Goal: Information Seeking & Learning: Learn about a topic

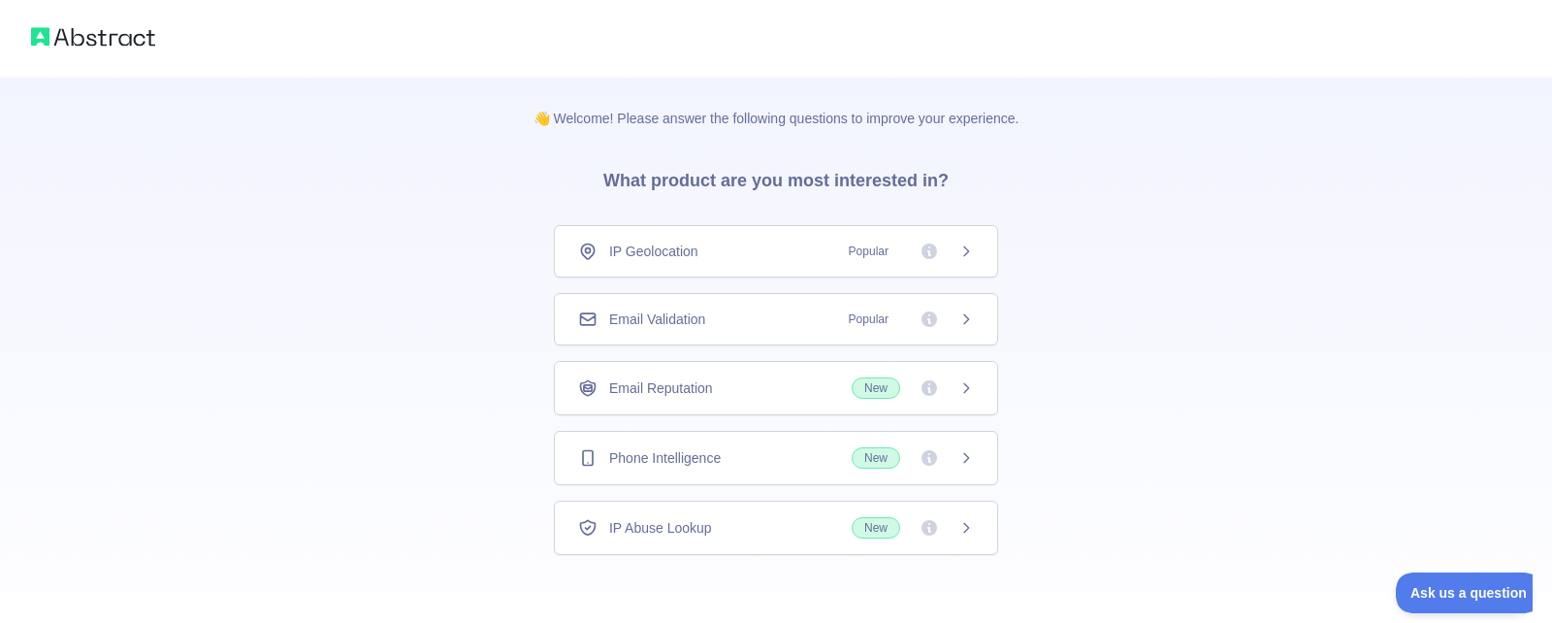
click at [743, 264] on div "IP Geolocation Popular" at bounding box center [776, 251] width 444 height 52
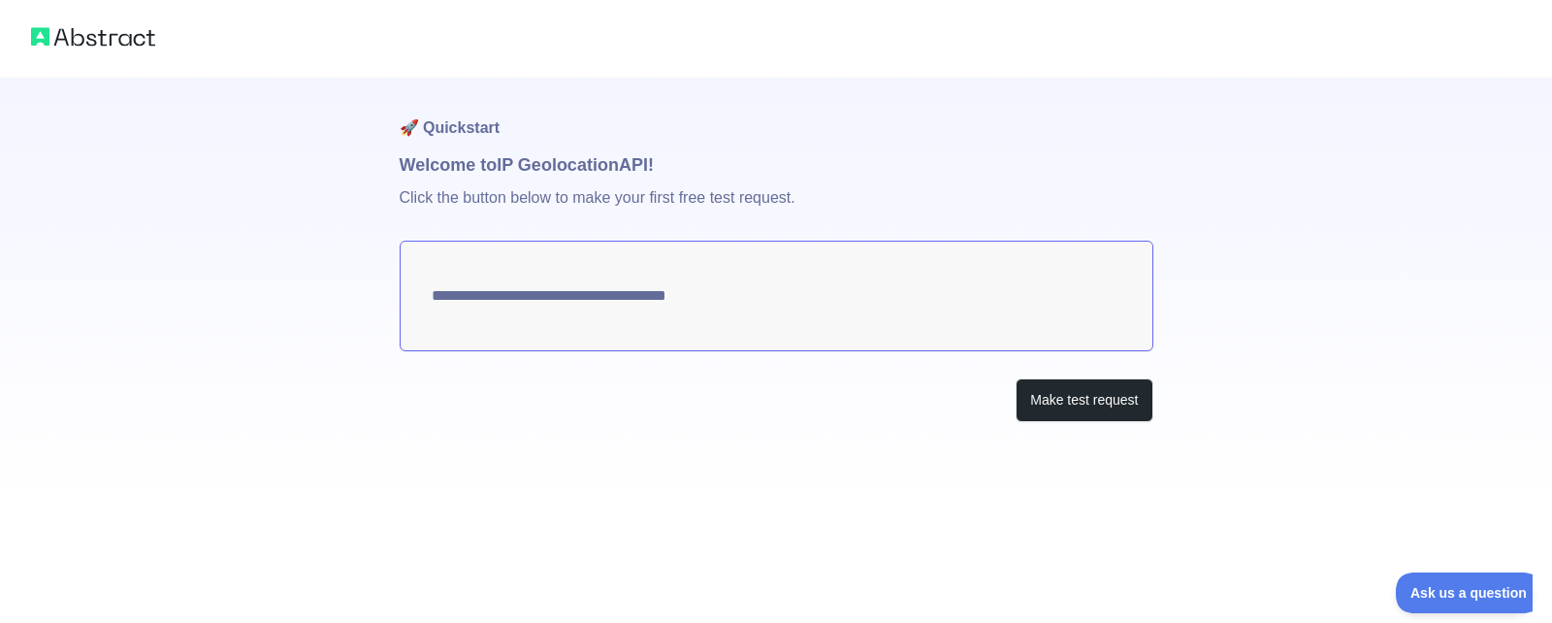
type textarea "**********"
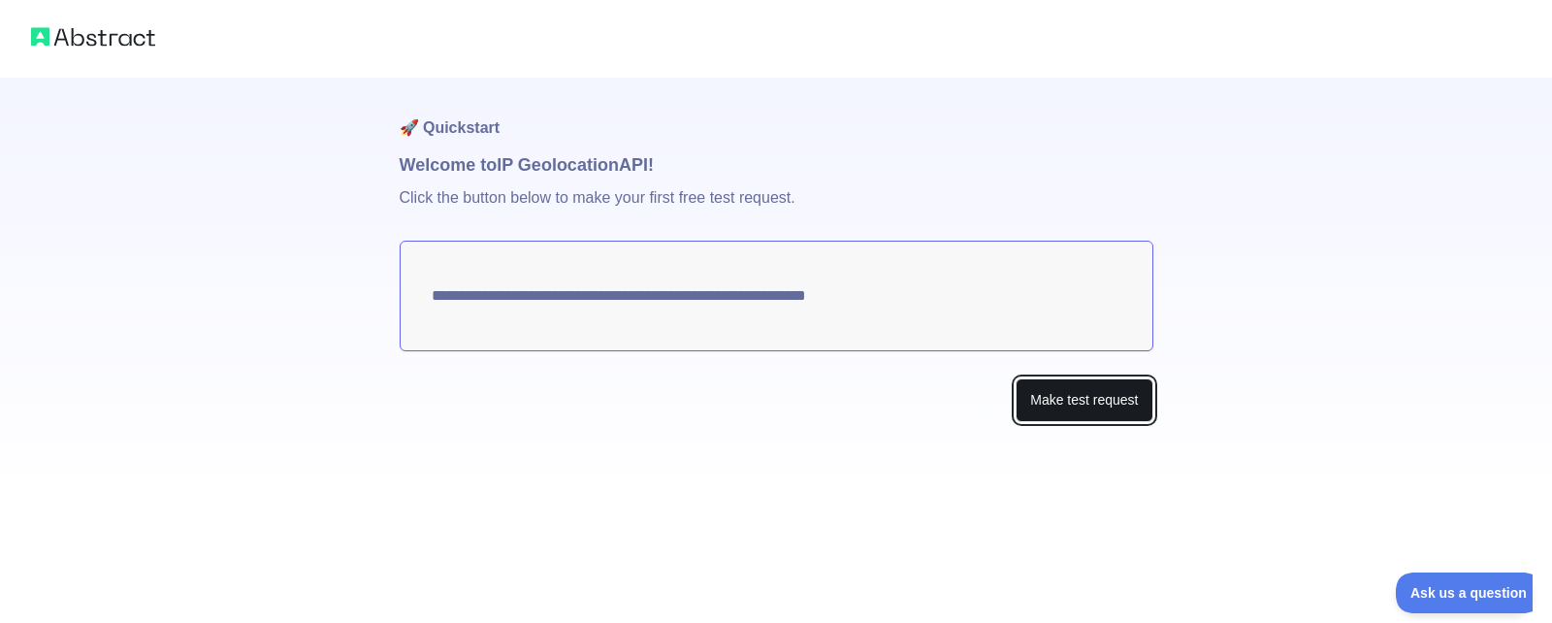
click at [1105, 385] on button "Make test request" at bounding box center [1084, 400] width 137 height 44
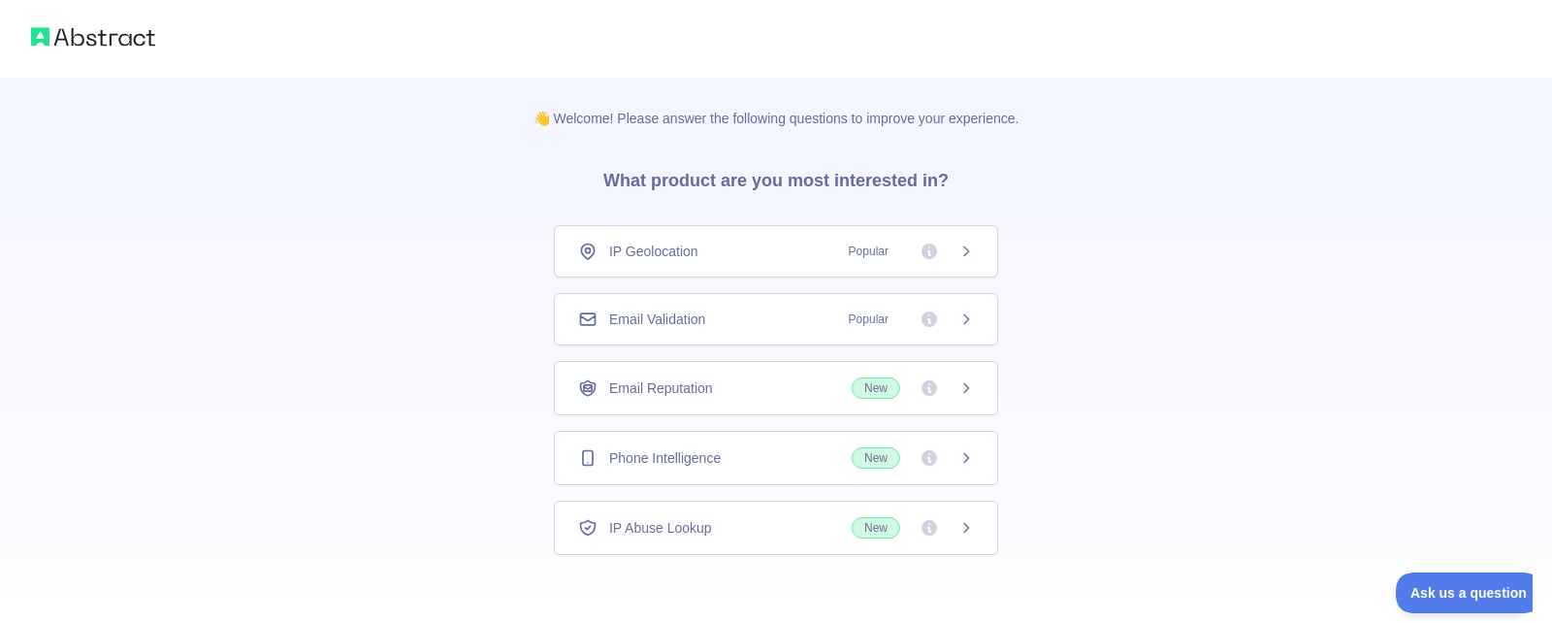
click at [821, 319] on div "Email Validation Popular" at bounding box center [776, 318] width 396 height 19
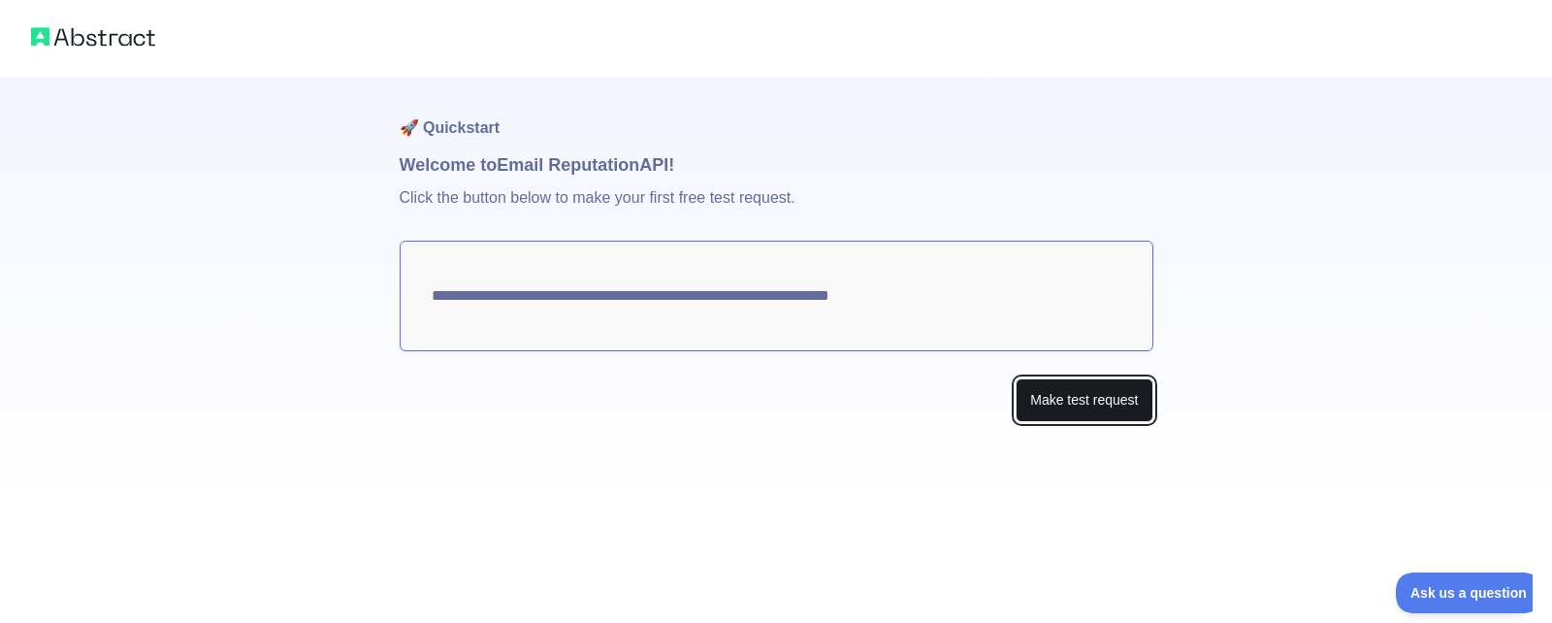
click at [1050, 402] on button "Make test request" at bounding box center [1084, 400] width 137 height 44
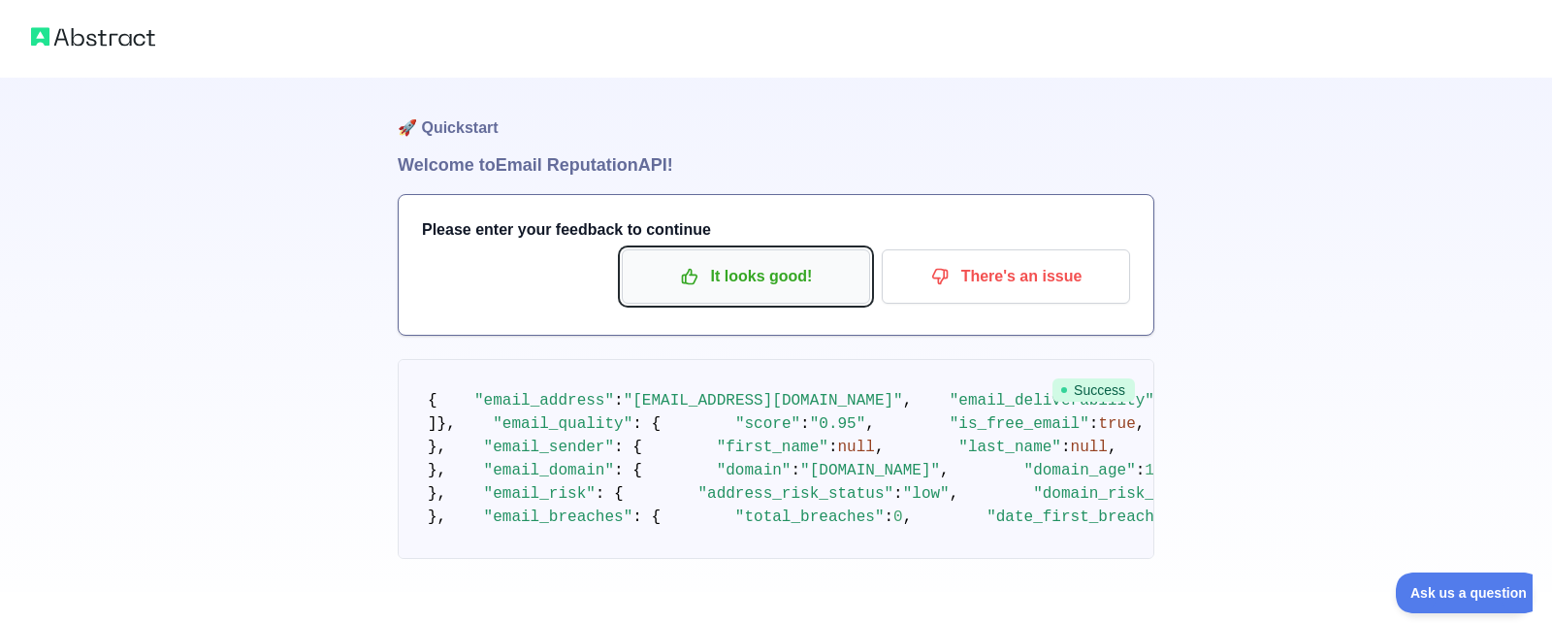
click at [763, 284] on p "It looks good!" at bounding box center [745, 276] width 219 height 33
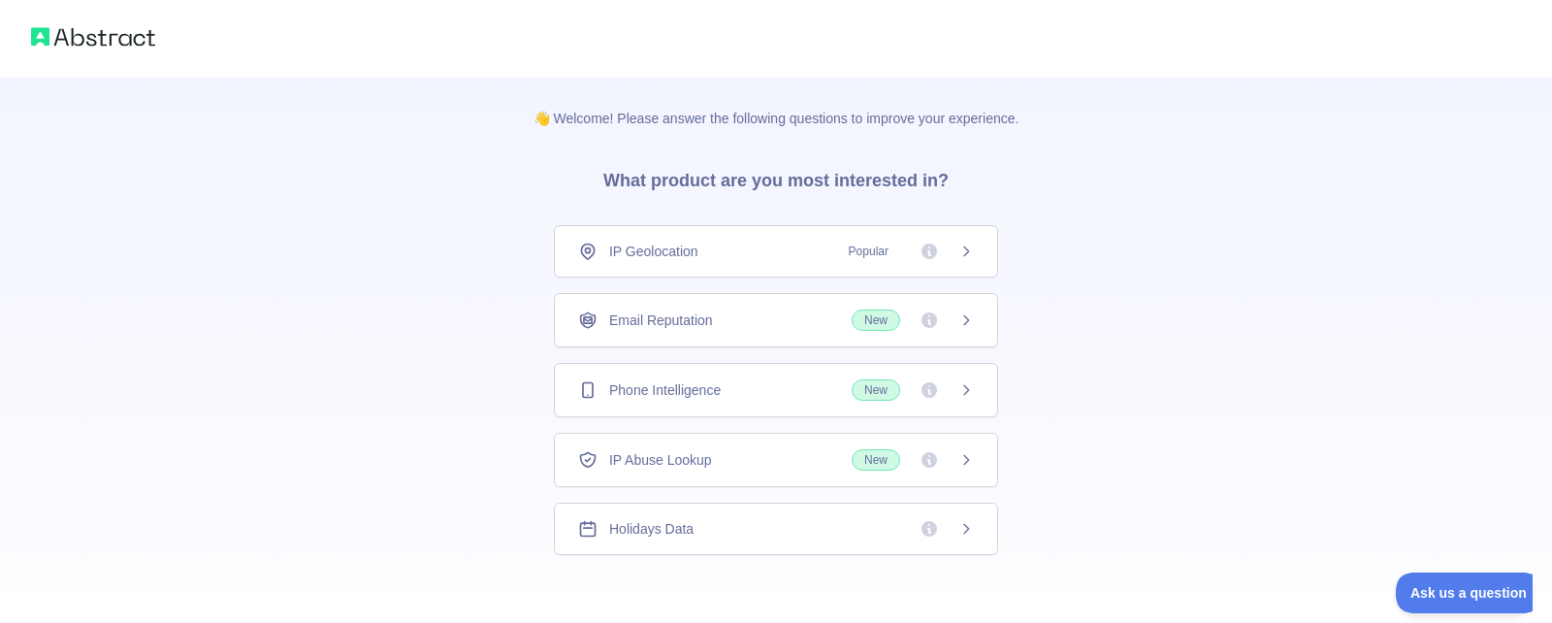
click at [706, 393] on span "Phone Intelligence" at bounding box center [665, 389] width 112 height 19
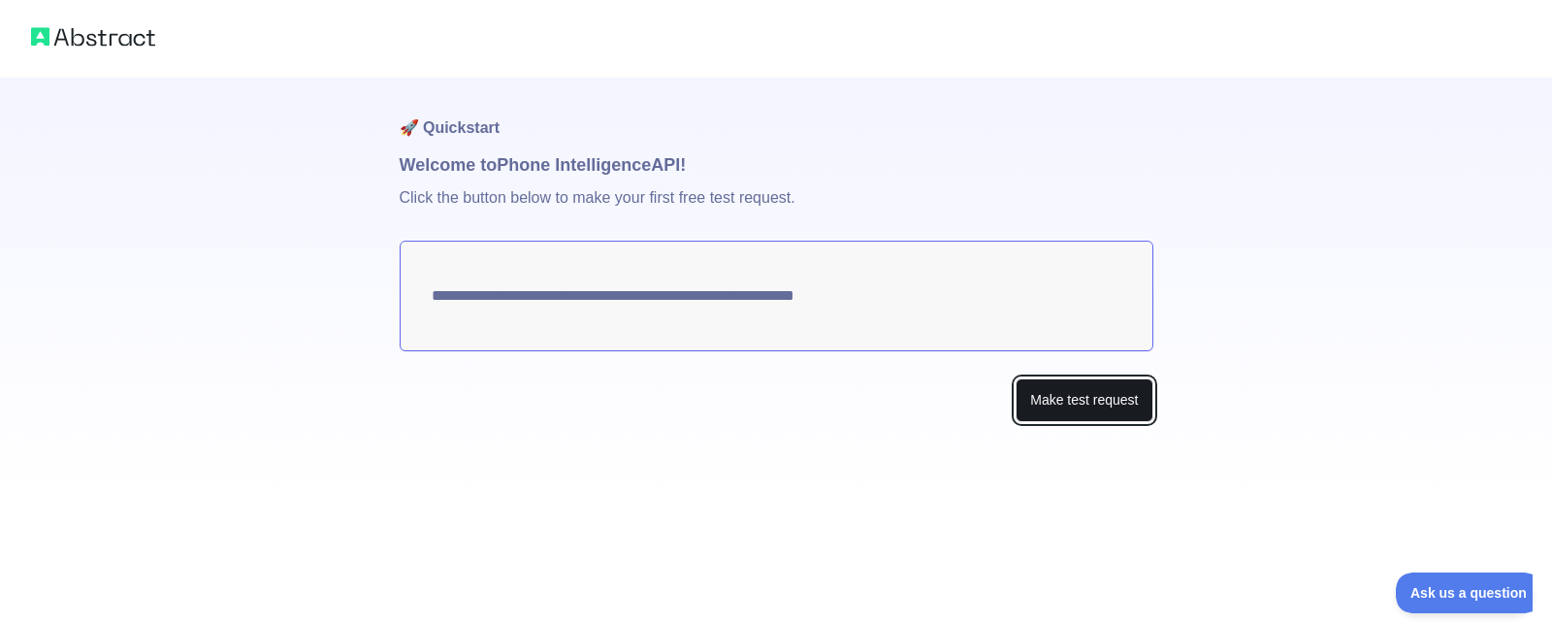
click at [1041, 399] on button "Make test request" at bounding box center [1084, 400] width 137 height 44
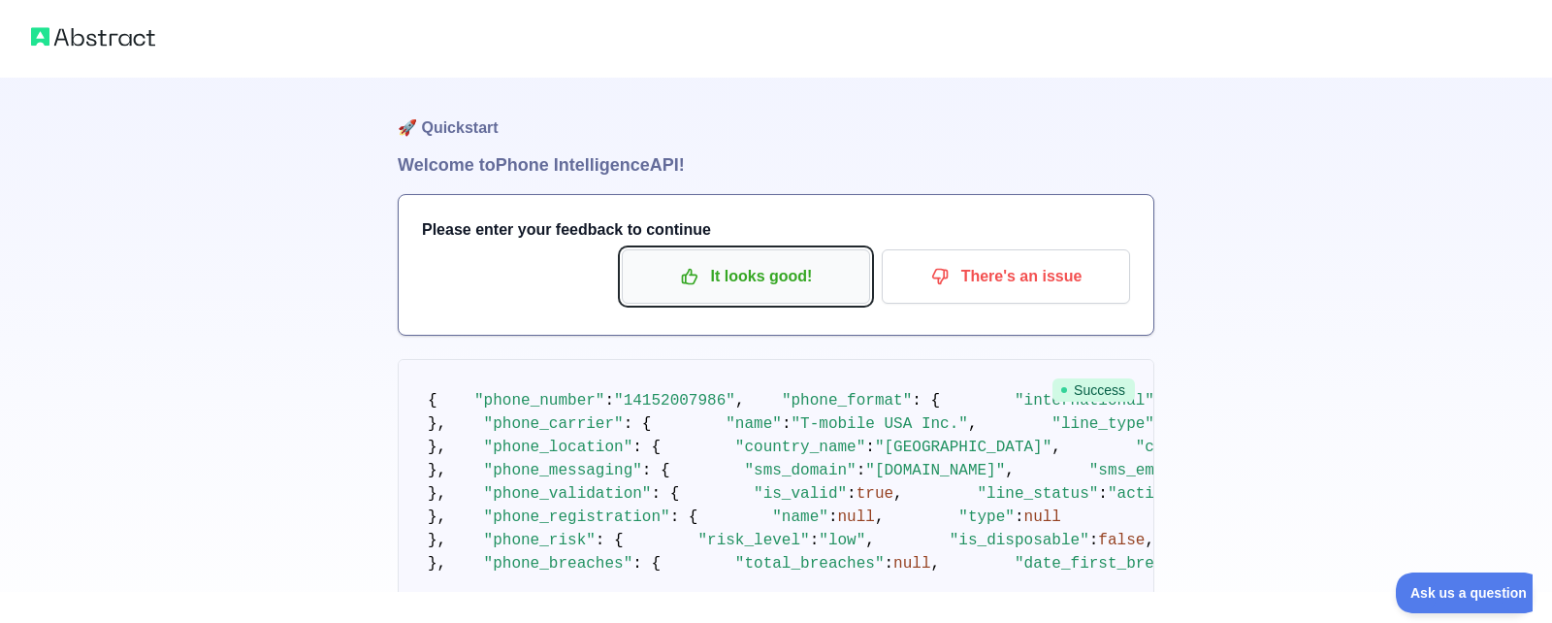
click at [700, 286] on p "It looks good!" at bounding box center [745, 276] width 219 height 33
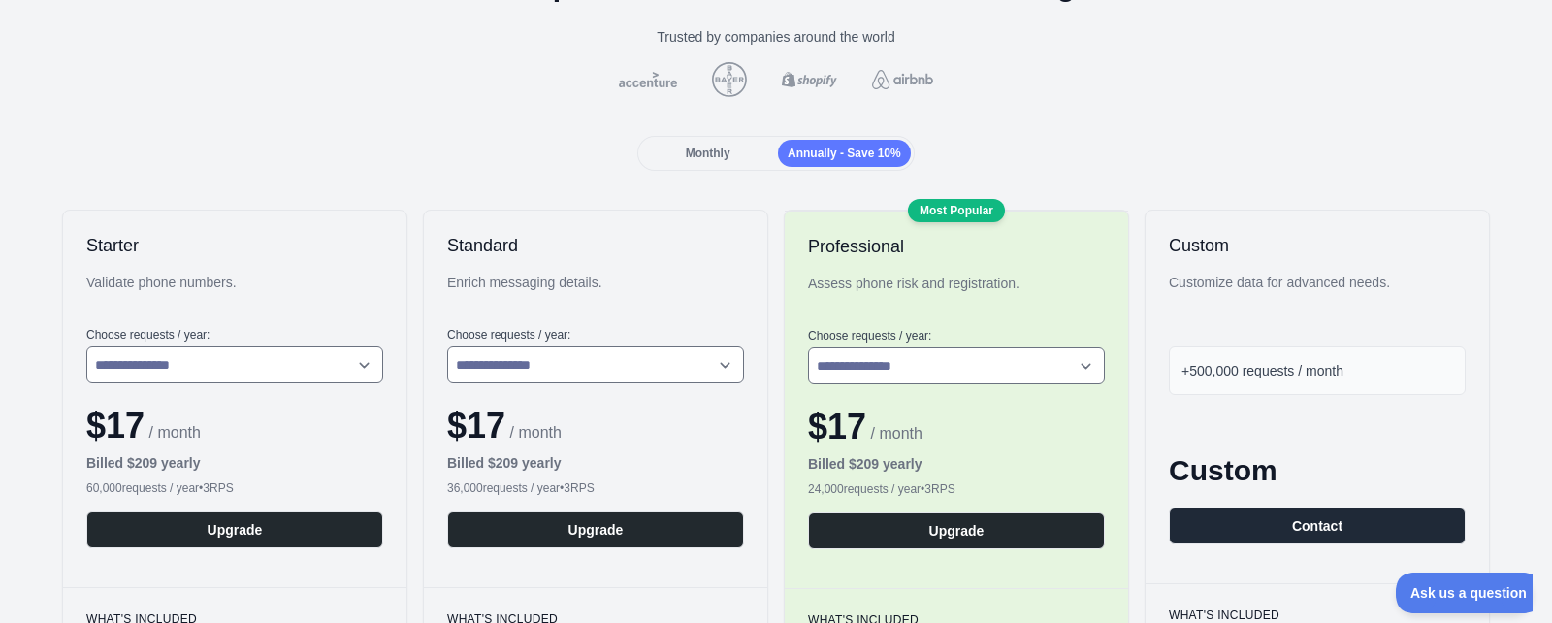
scroll to position [116, 0]
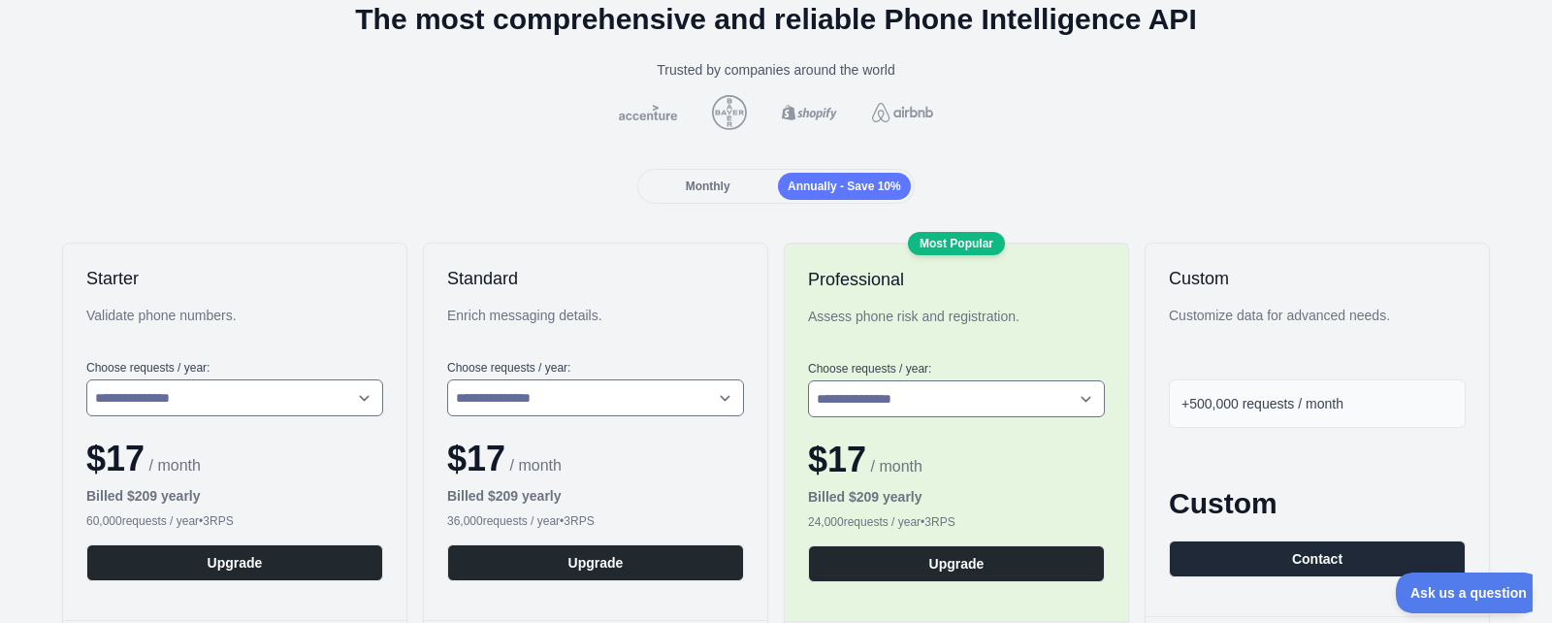
click at [704, 182] on span "Monthly" at bounding box center [708, 186] width 45 height 14
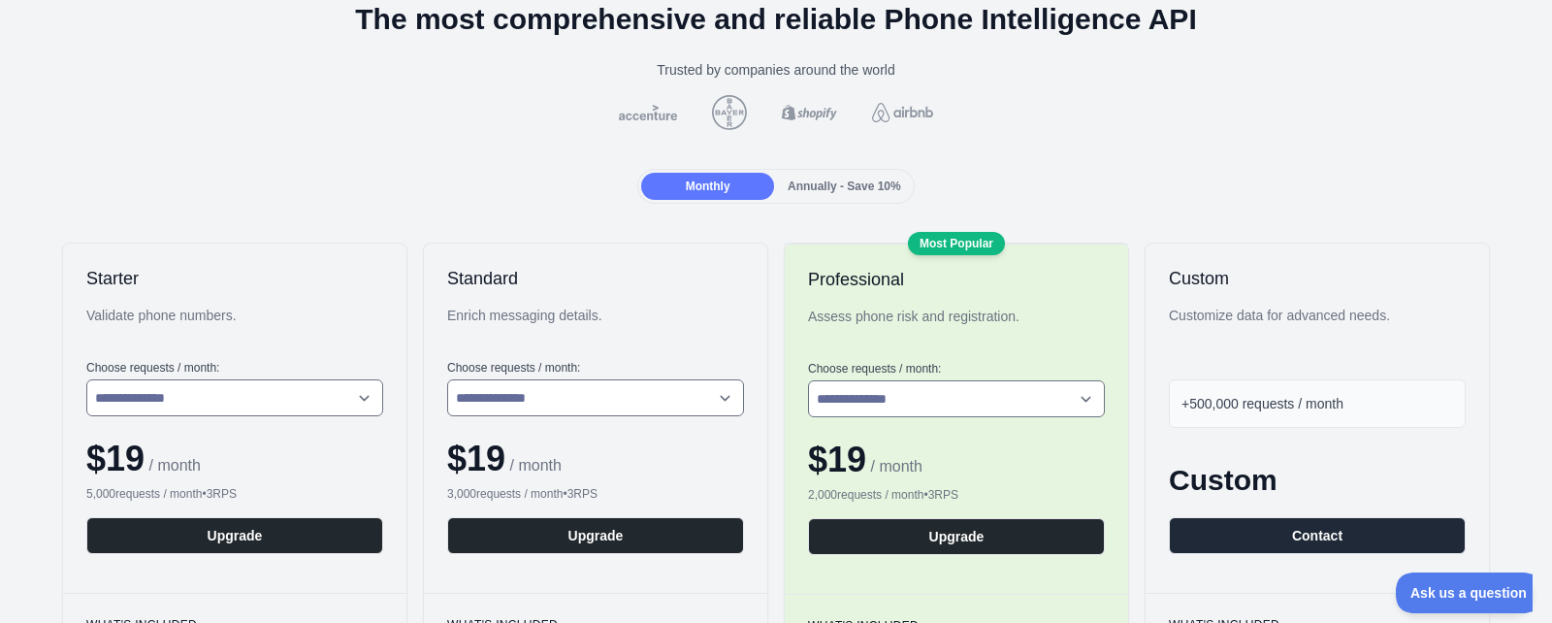
click at [820, 189] on span "Annually - Save 10%" at bounding box center [844, 186] width 113 height 14
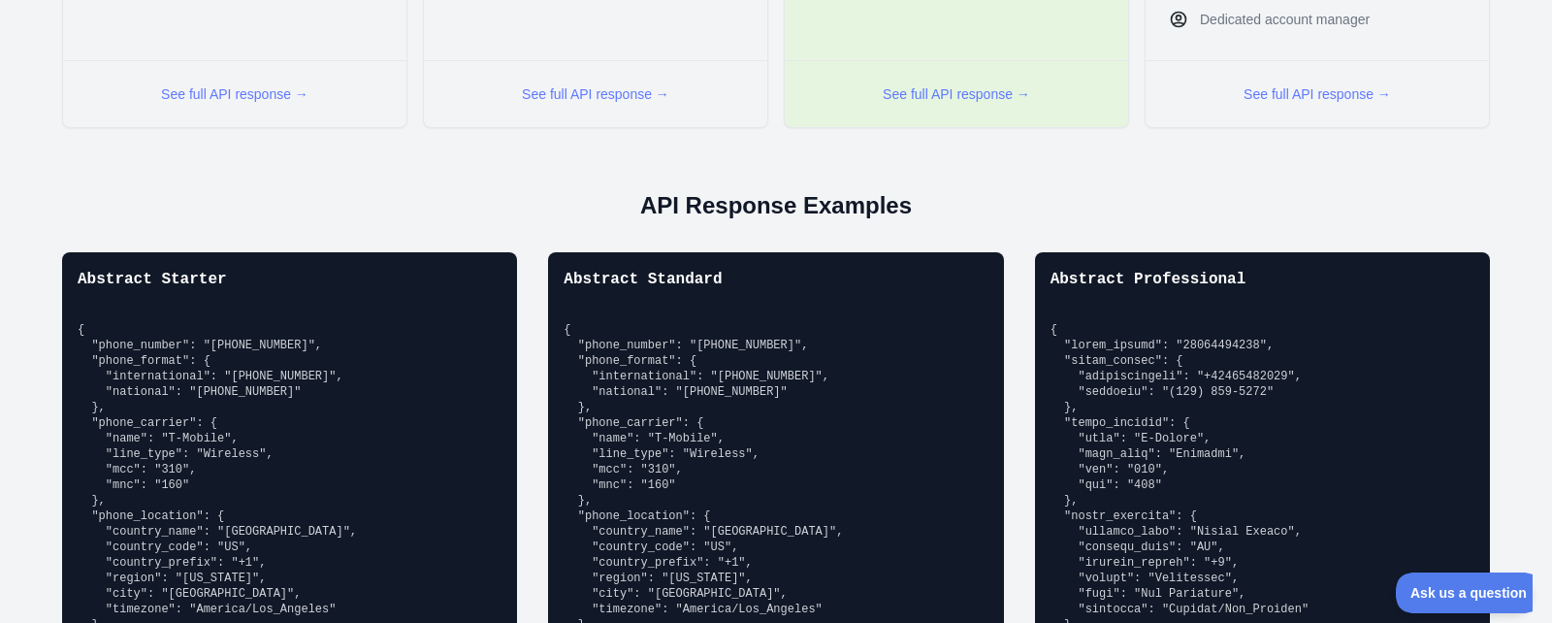
scroll to position [1280, 0]
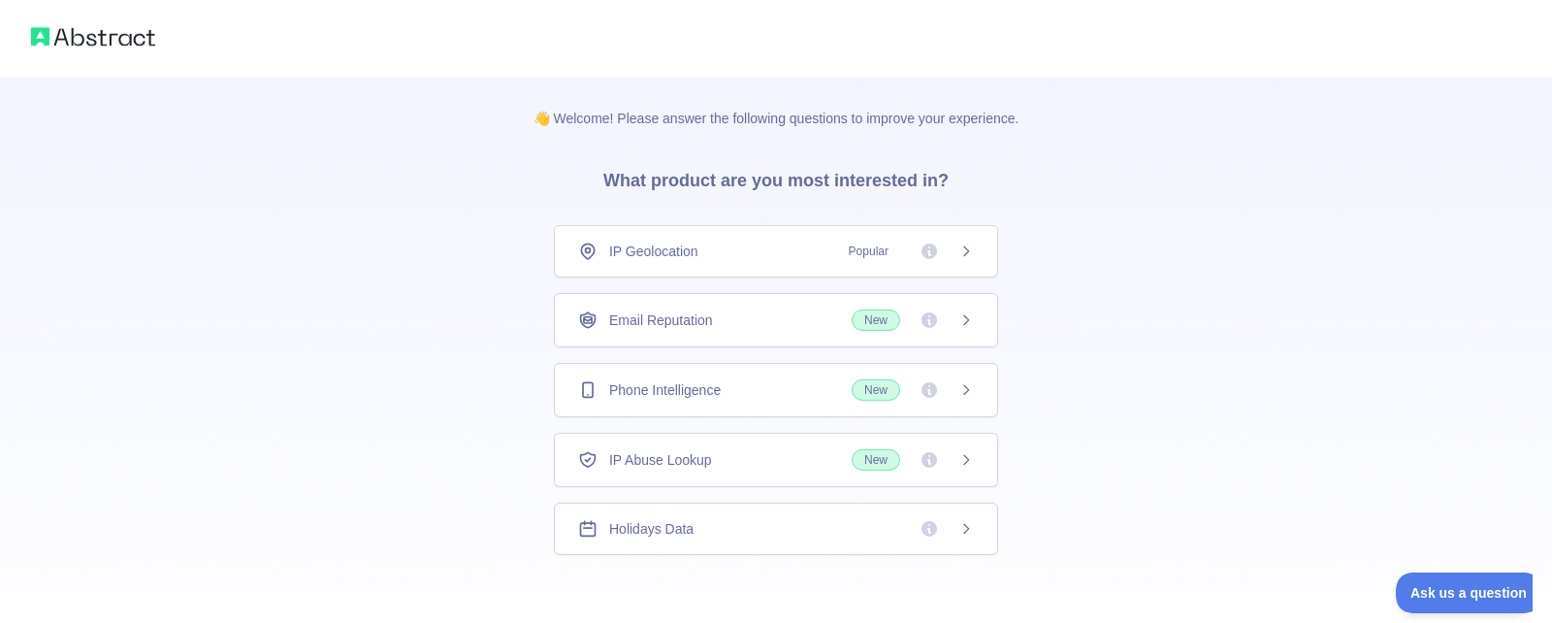
scroll to position [92, 0]
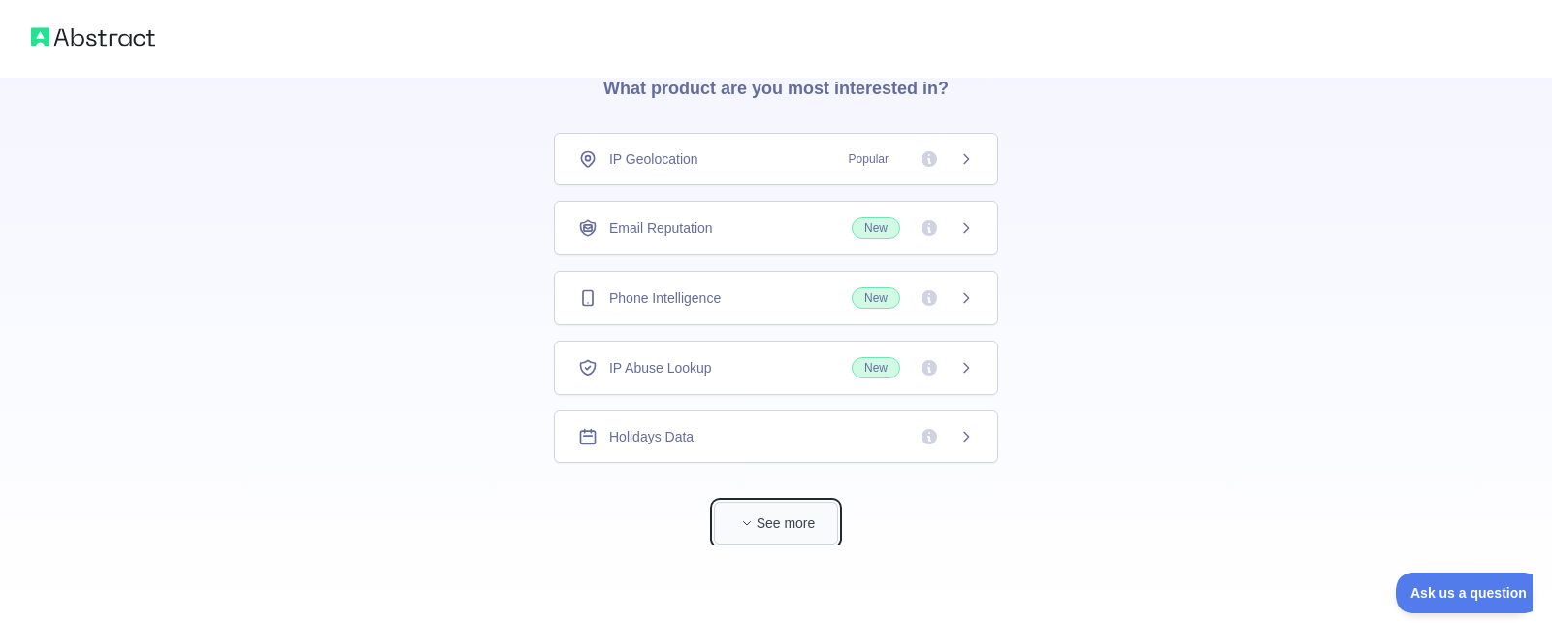
click at [766, 529] on button "See more" at bounding box center [776, 523] width 124 height 44
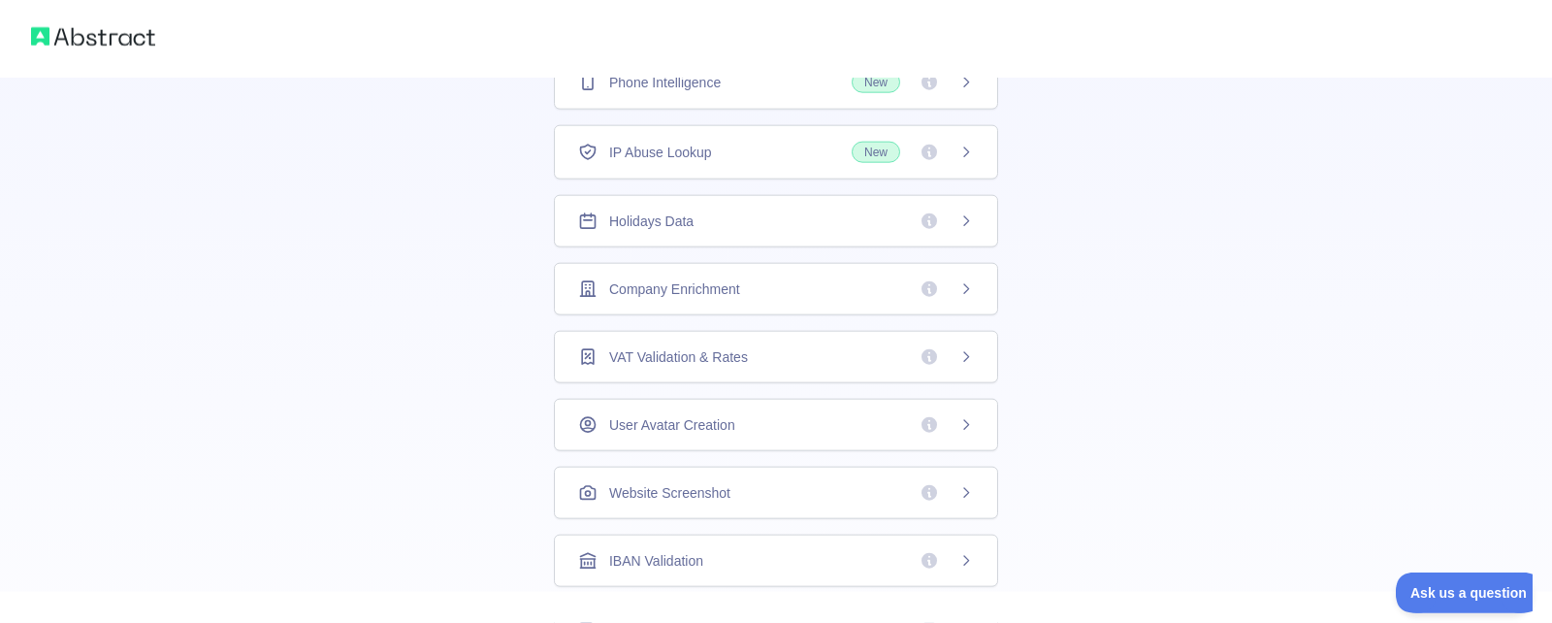
scroll to position [0, 0]
